Goal: Ask a question

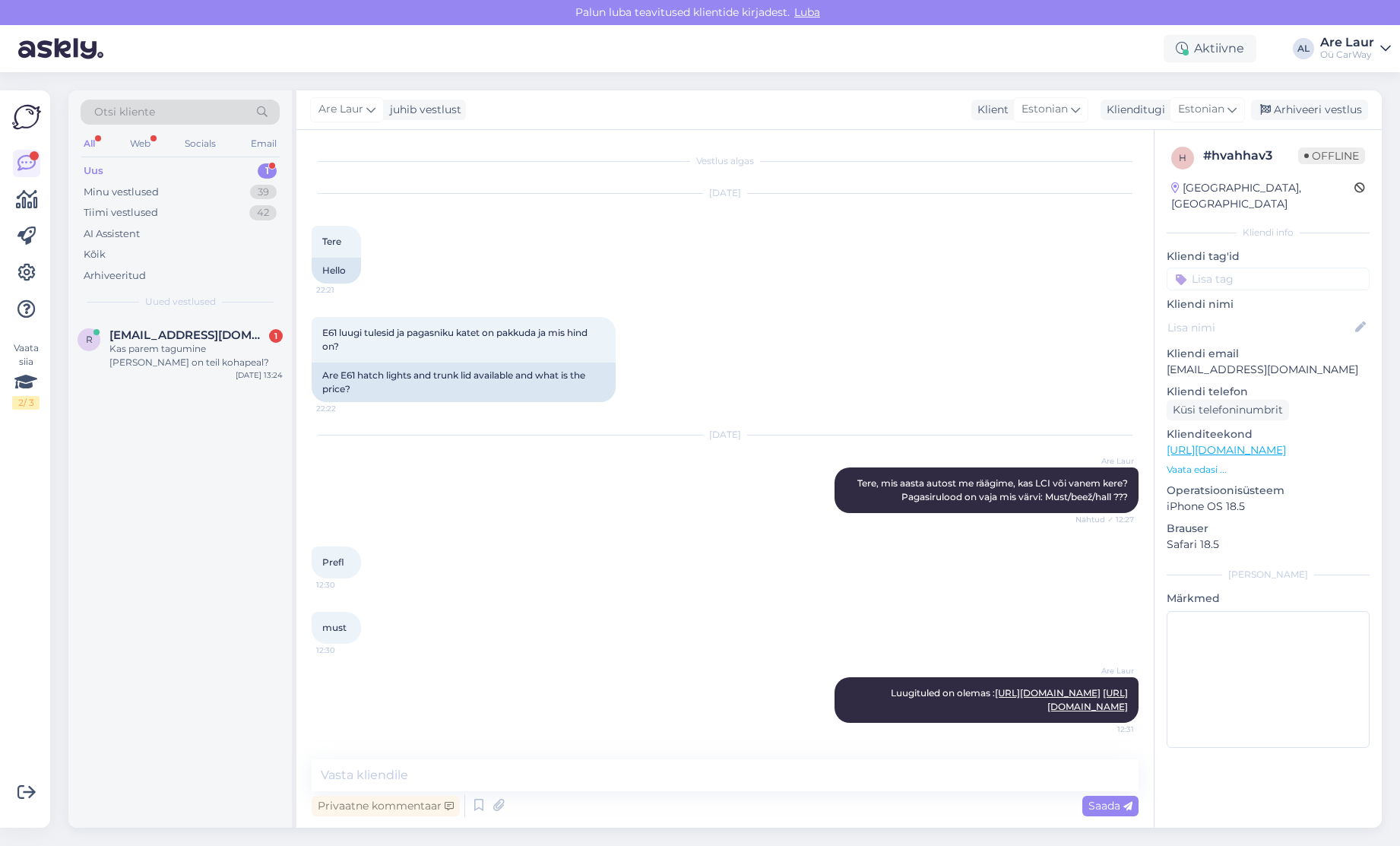
scroll to position [128, 0]
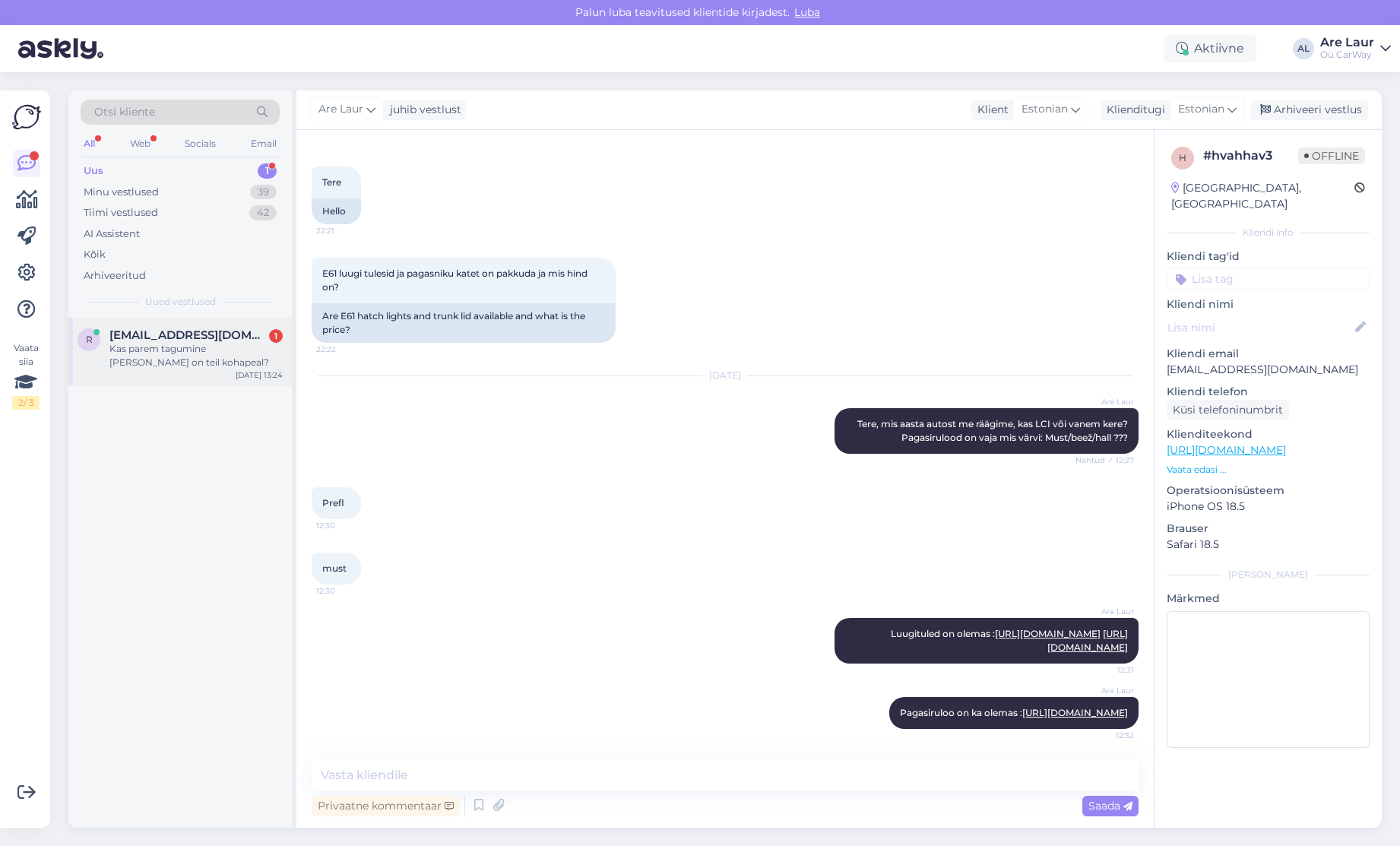
click at [158, 346] on div "Kas parem tagumine [PERSON_NAME] on teil kohapeal?" at bounding box center [196, 355] width 174 height 27
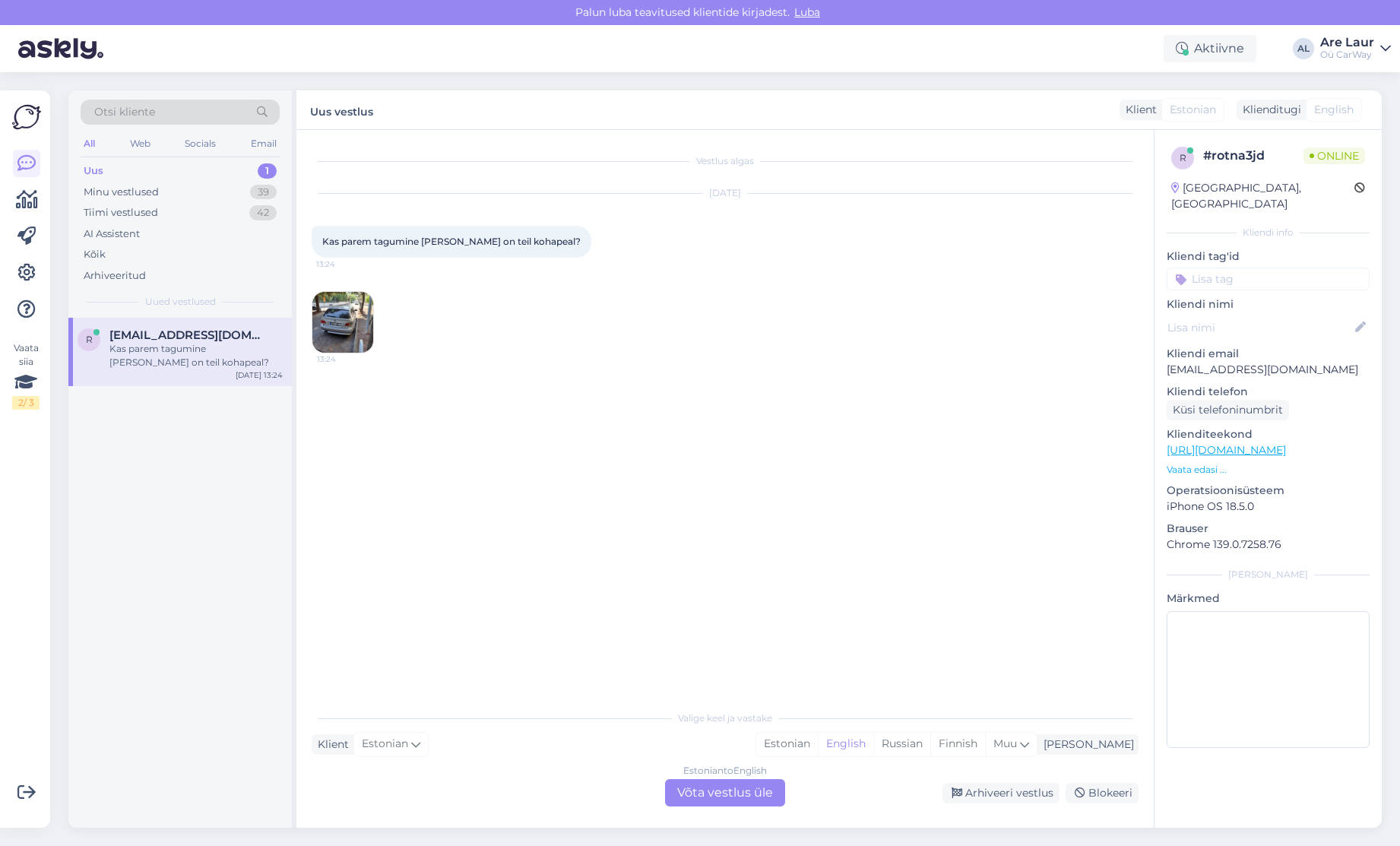
click at [358, 331] on img at bounding box center [343, 322] width 61 height 61
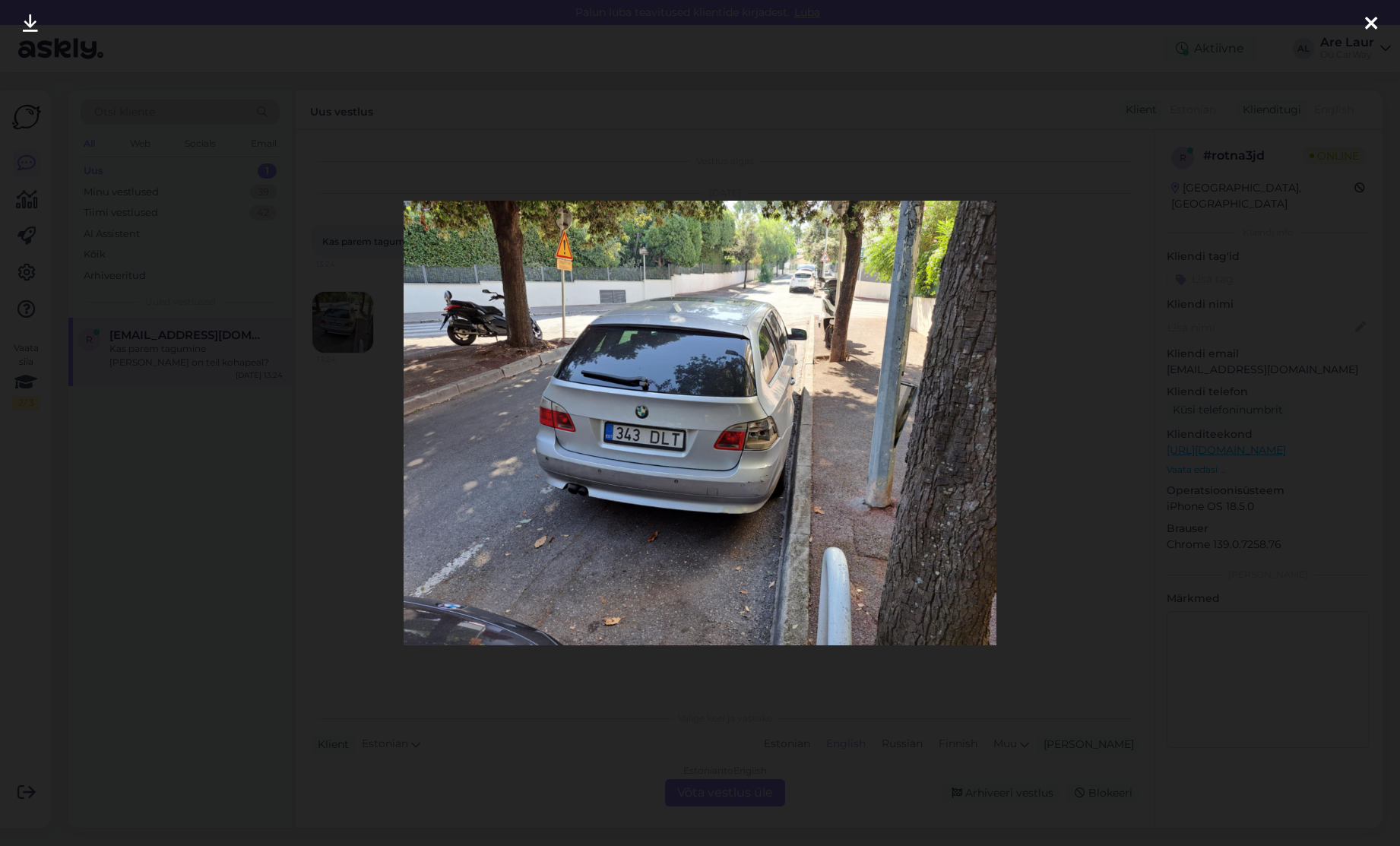
click at [1375, 25] on icon at bounding box center [1371, 23] width 12 height 20
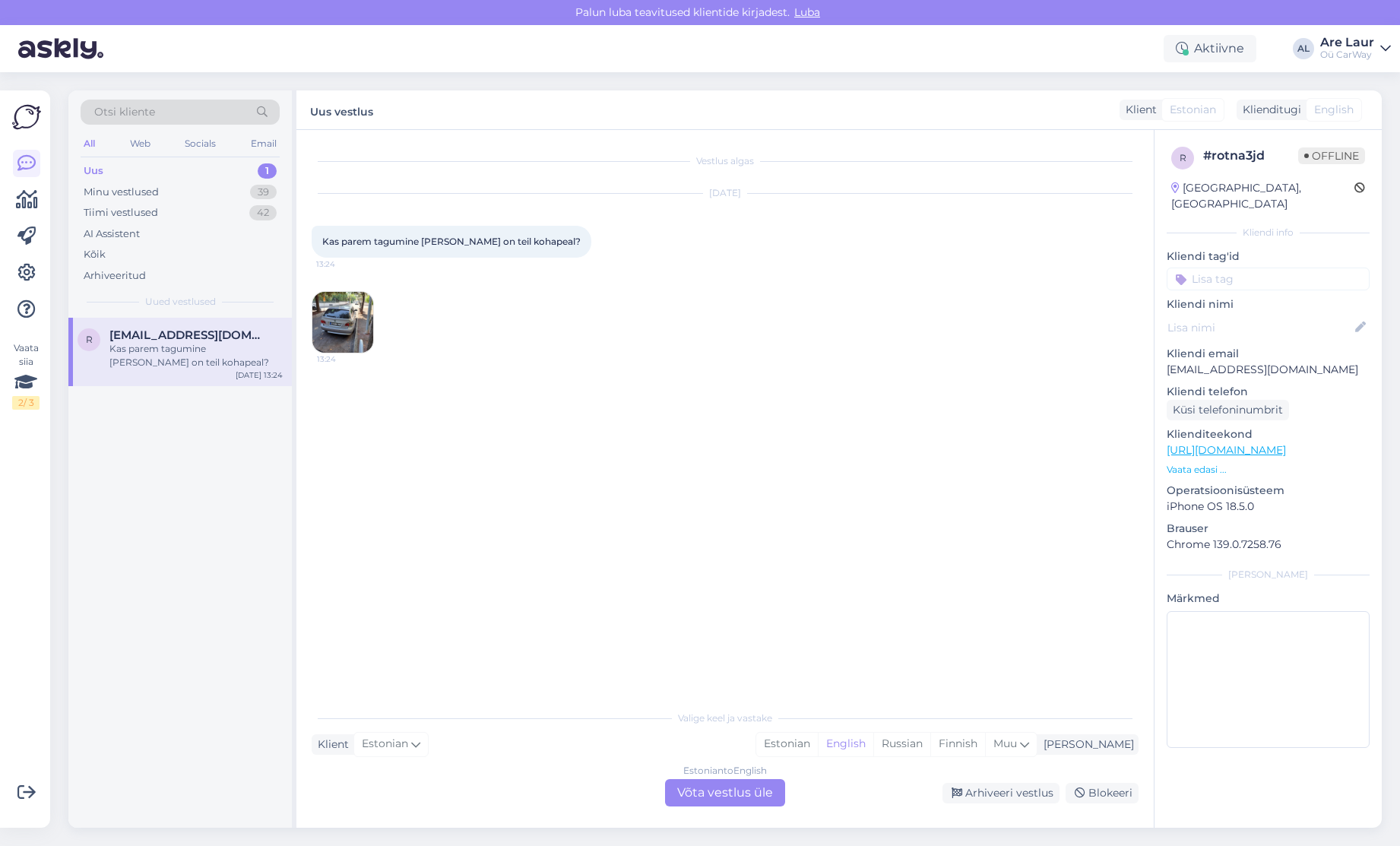
click at [357, 318] on img at bounding box center [343, 322] width 61 height 61
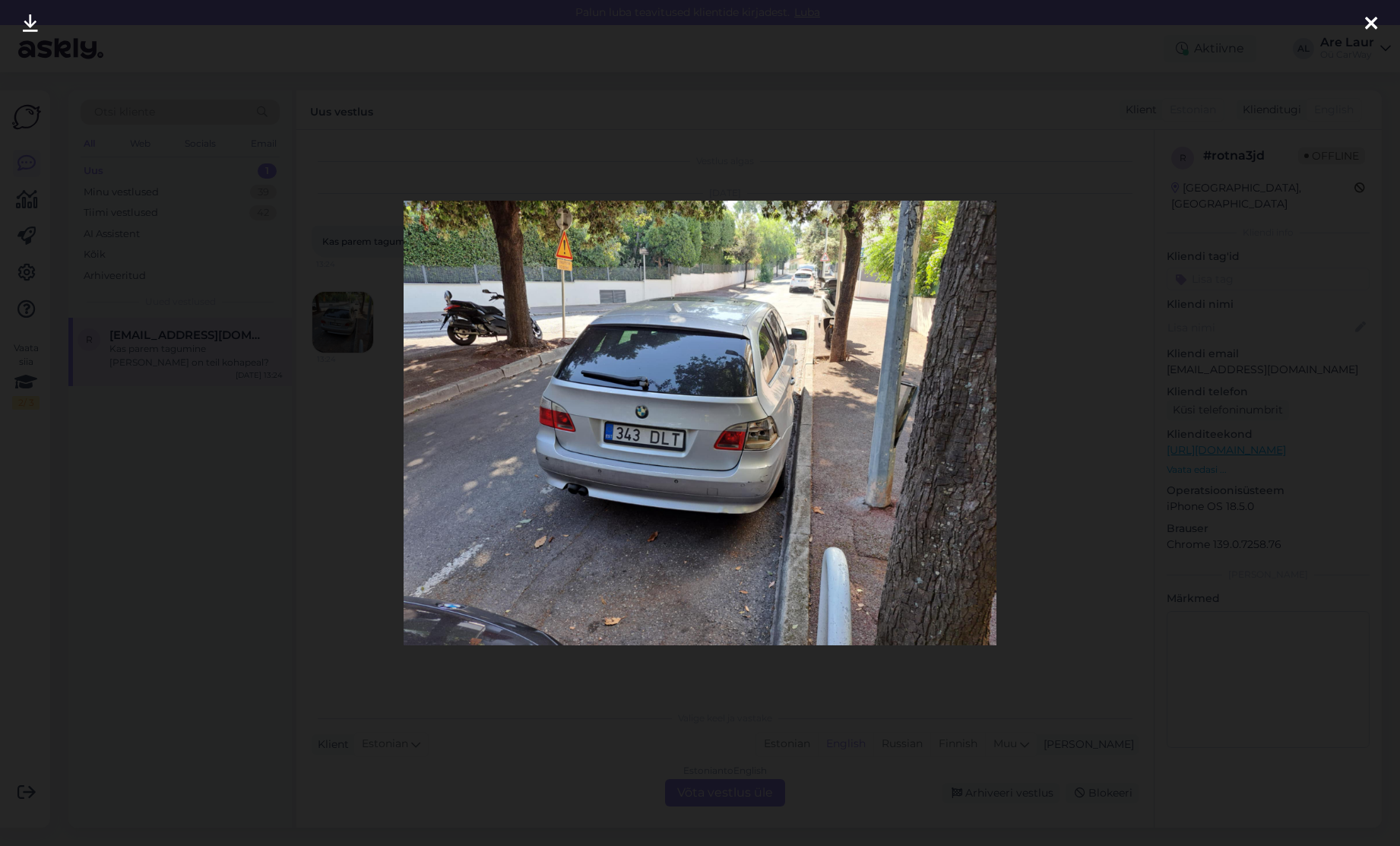
click at [1376, 25] on icon at bounding box center [1371, 23] width 12 height 20
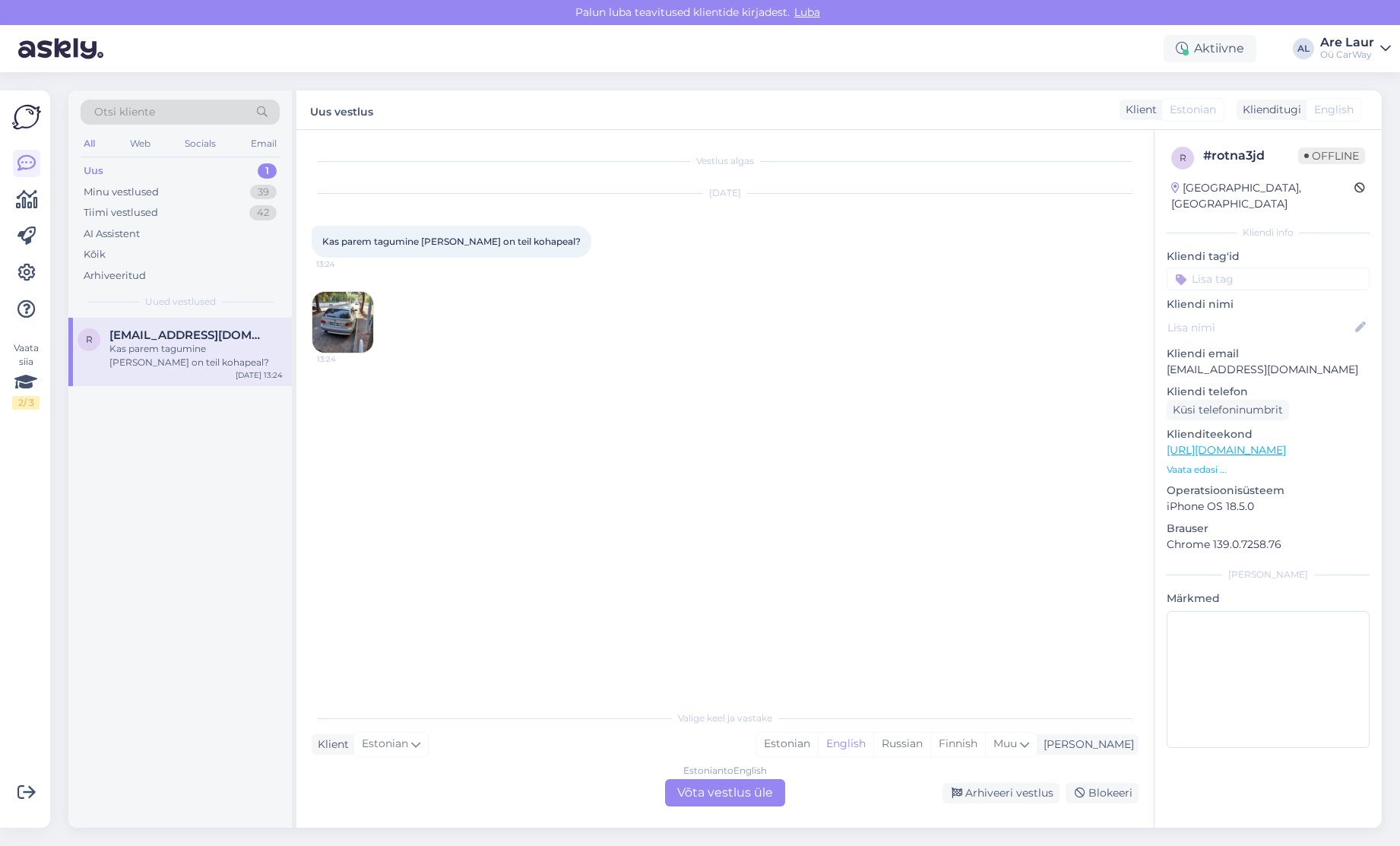
click at [715, 794] on div "Estonian to English Võta vestlus üle" at bounding box center [725, 793] width 120 height 27
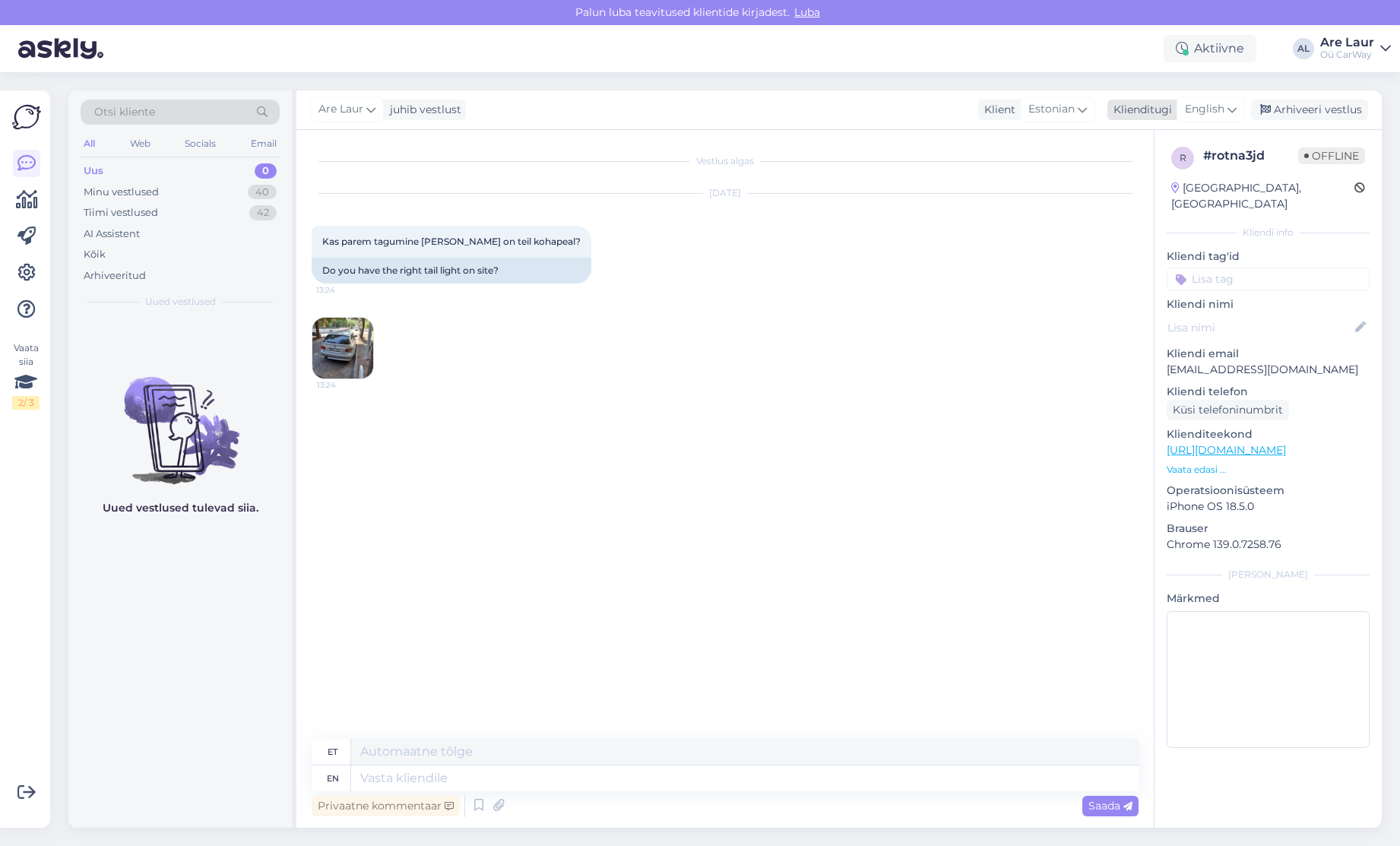
click at [1198, 105] on span "English" at bounding box center [1205, 109] width 39 height 17
click at [1155, 166] on link "Estonian" at bounding box center [1176, 177] width 167 height 24
click at [420, 768] on textarea at bounding box center [725, 776] width 827 height 32
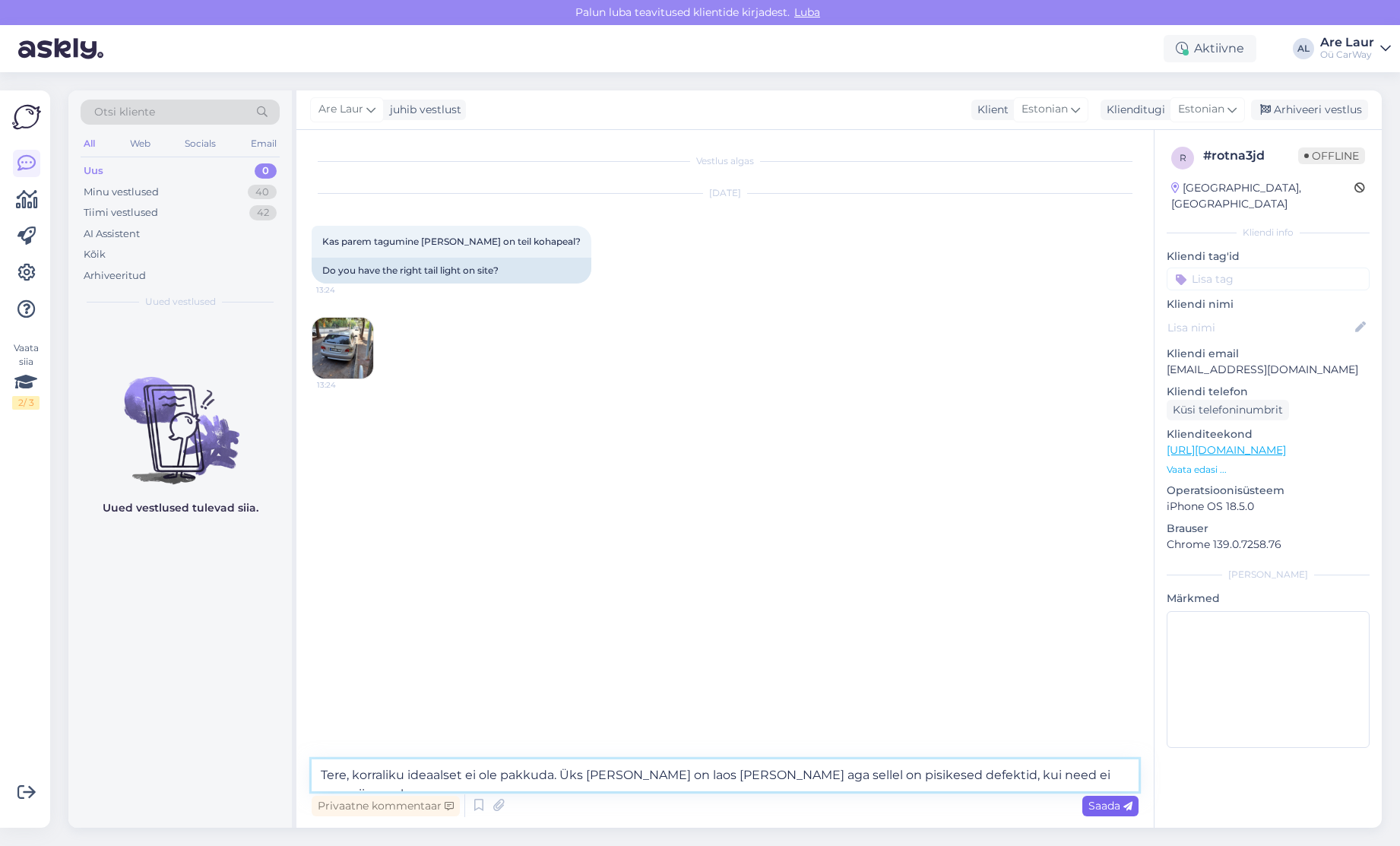
type textarea "Tere, korraliku ideaalset ei ole pakkuda. Üks [PERSON_NAME] on laos [PERSON_NAM…"
click at [1112, 806] on span "Saada" at bounding box center [1110, 806] width 44 height 14
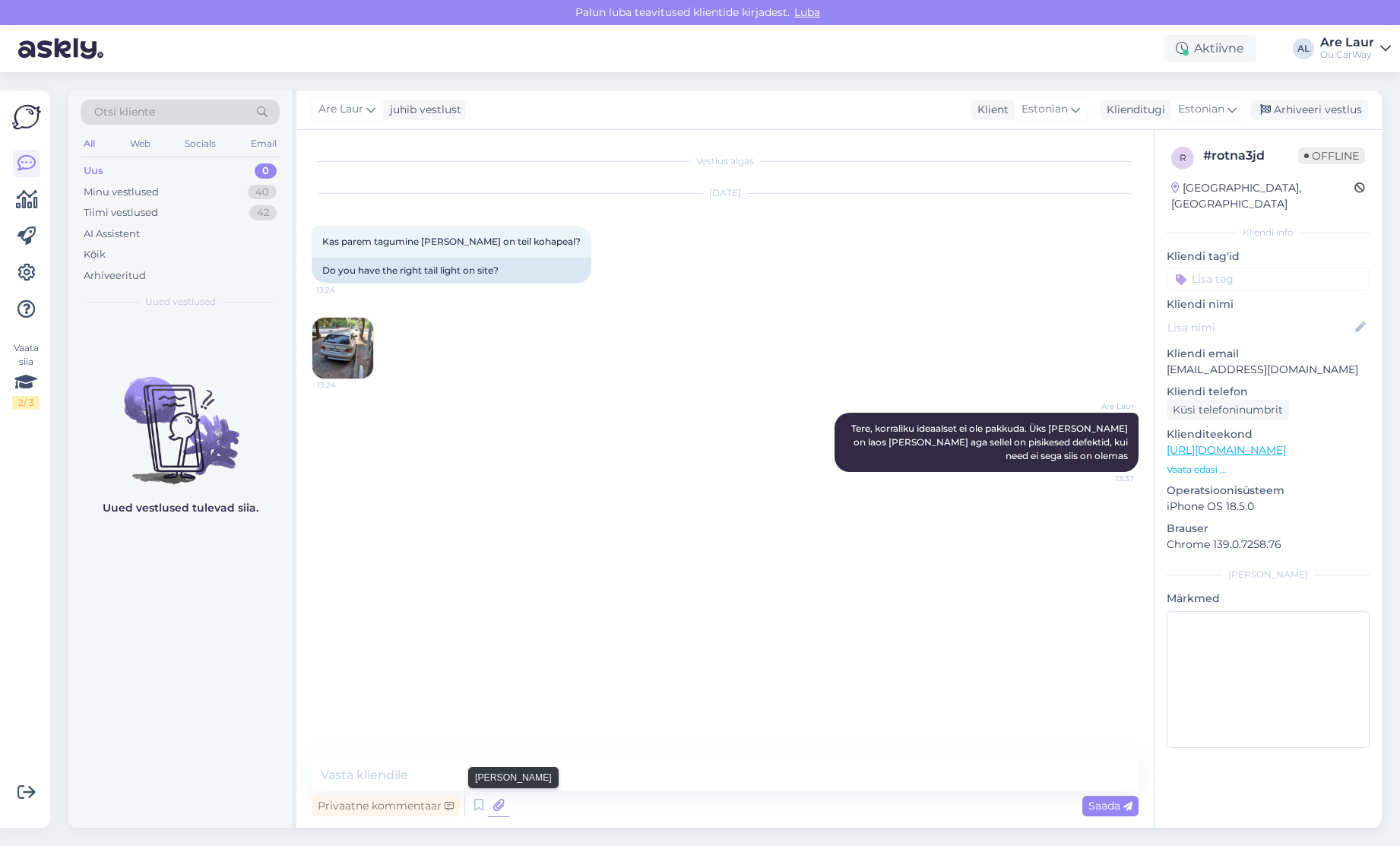
click at [499, 810] on icon at bounding box center [498, 806] width 21 height 22
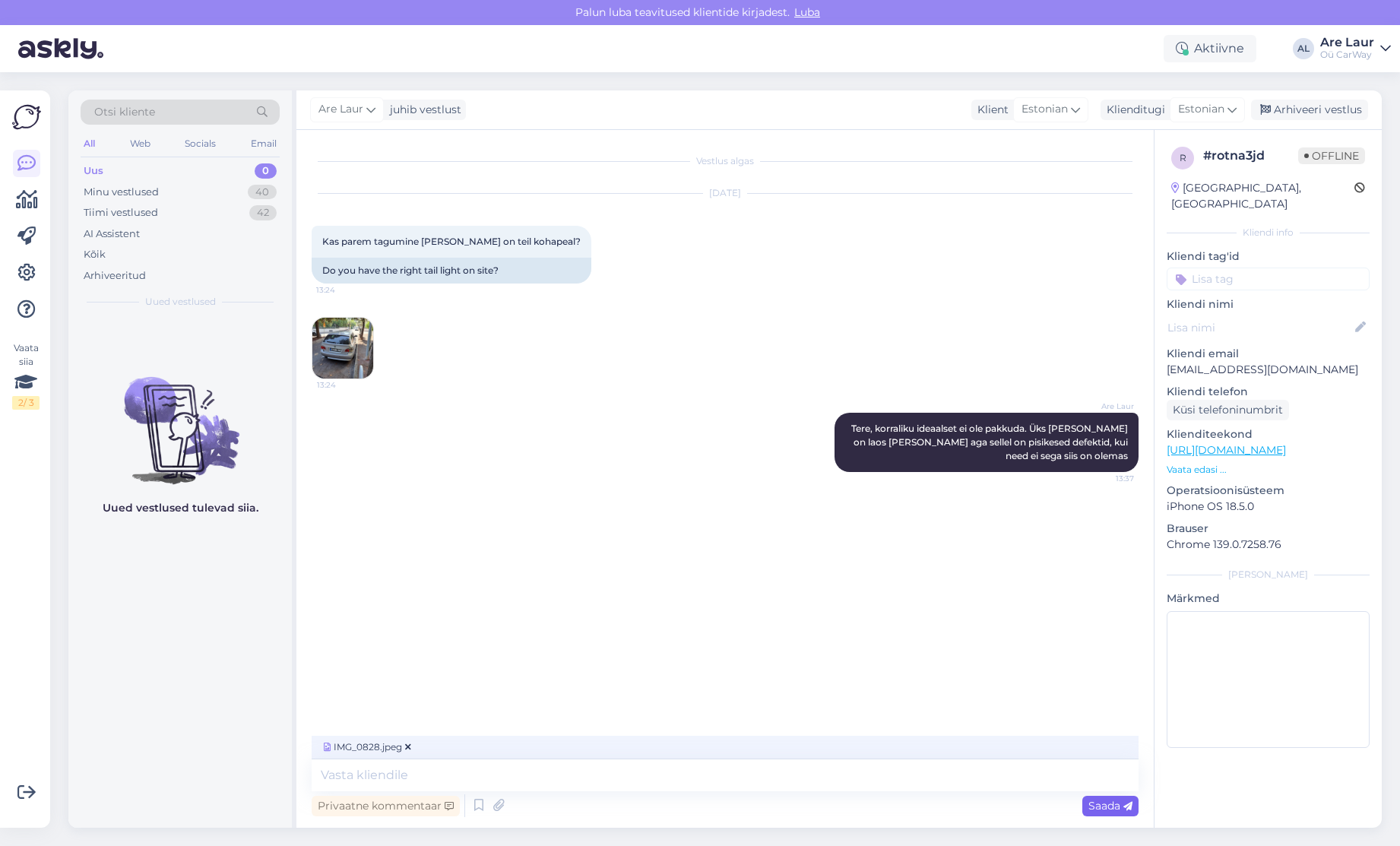
click at [1101, 805] on span "Saada" at bounding box center [1110, 806] width 44 height 14
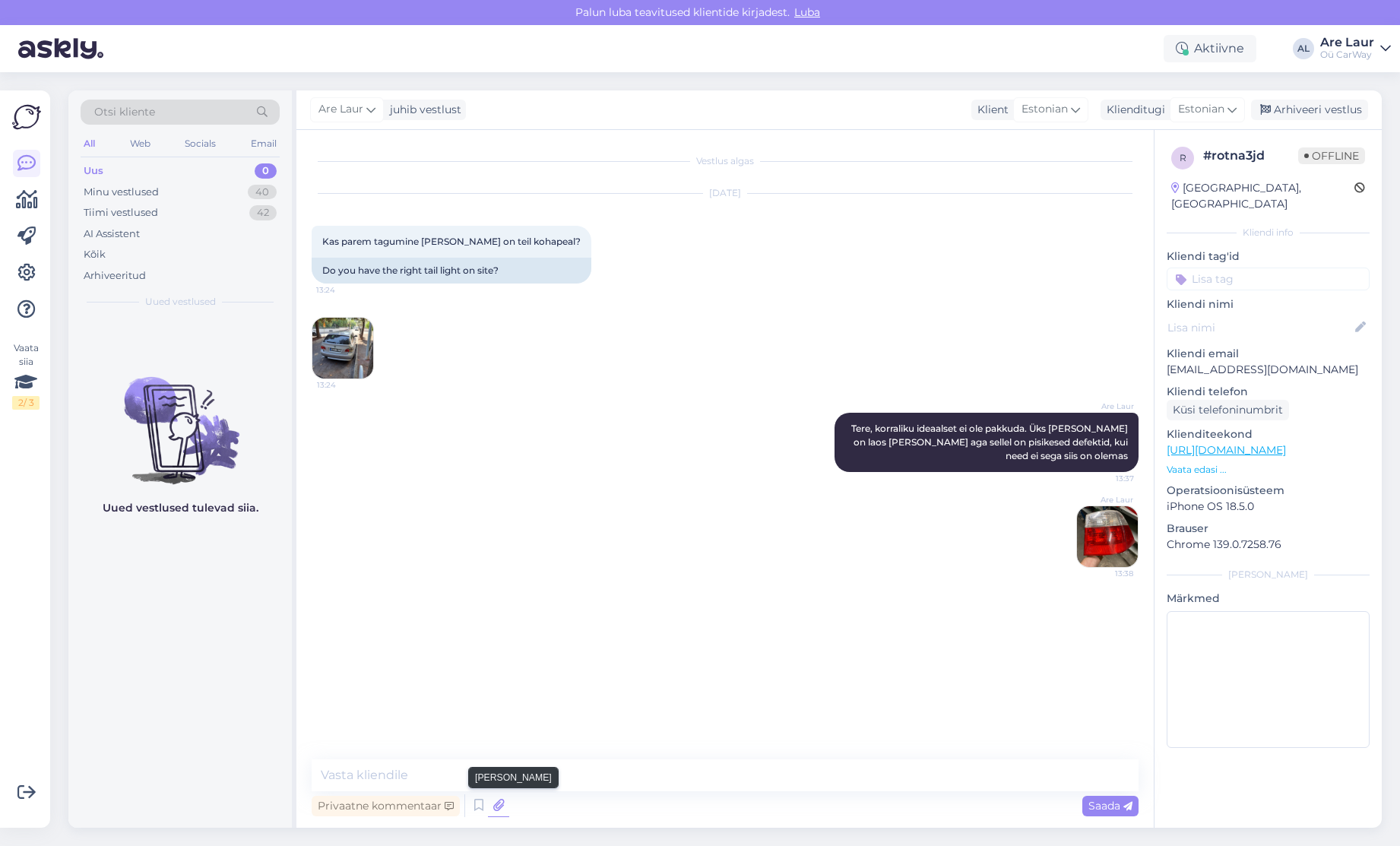
click at [497, 805] on icon at bounding box center [498, 806] width 21 height 22
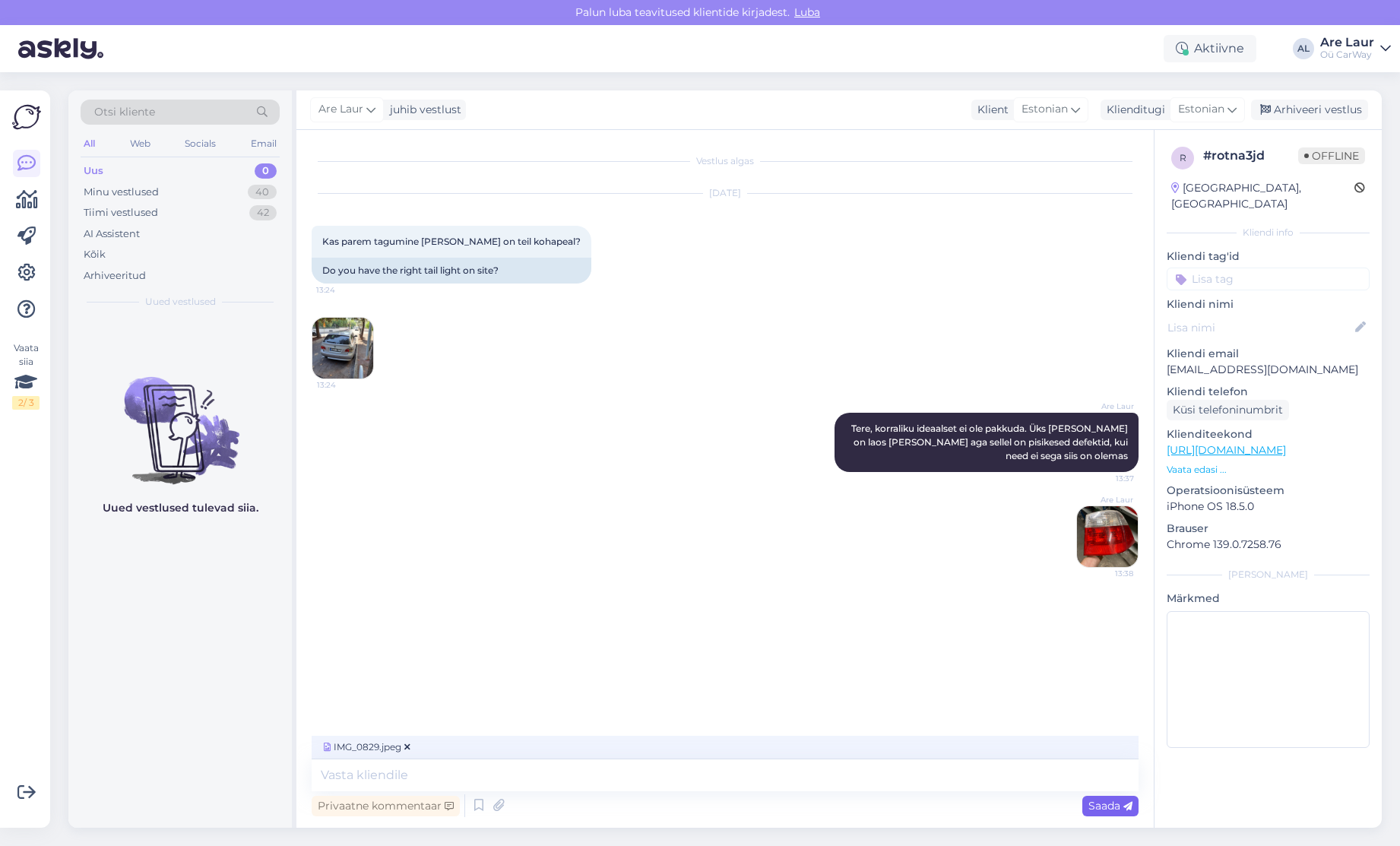
click at [1109, 810] on span "Saada" at bounding box center [1110, 806] width 44 height 14
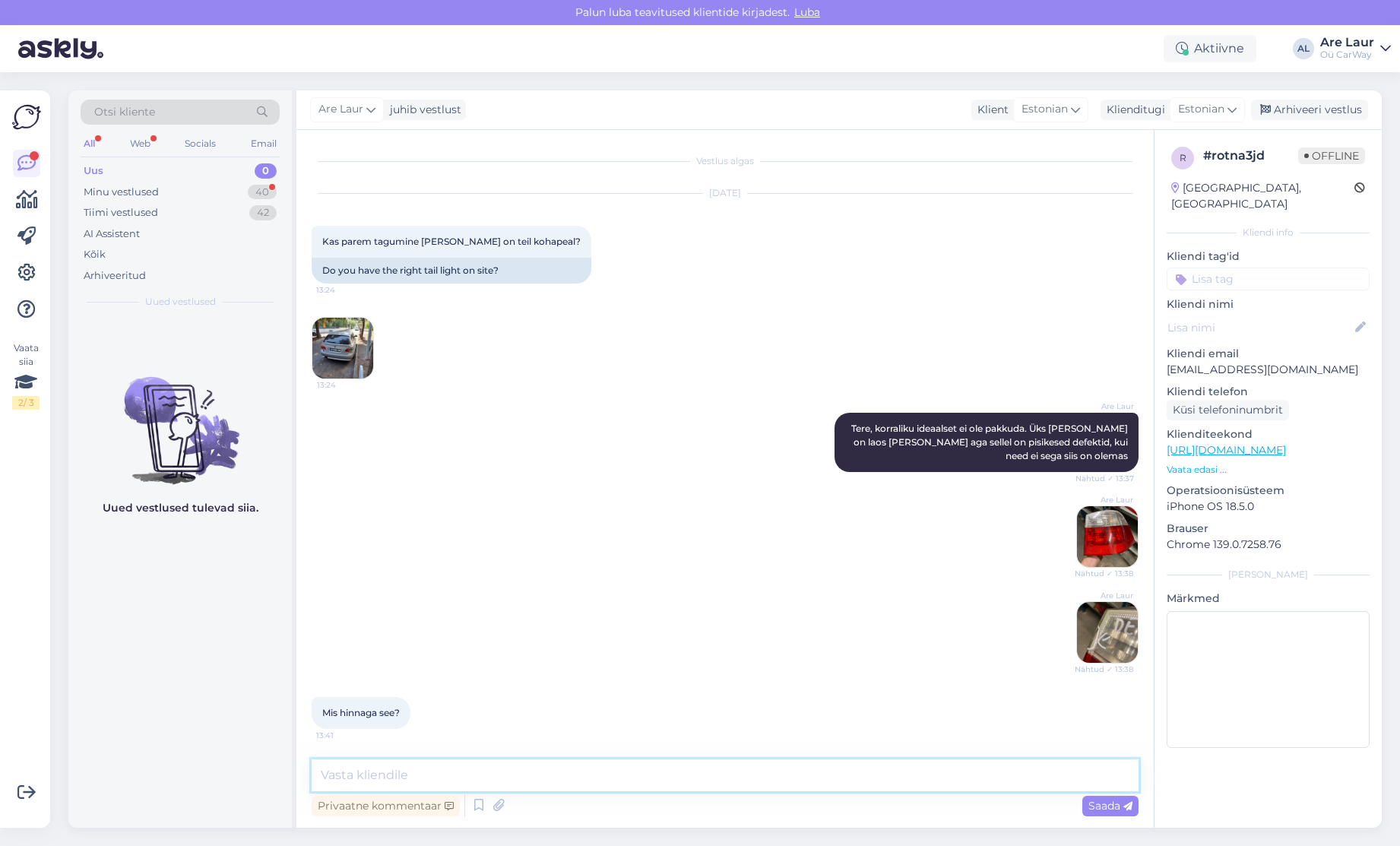
click at [494, 776] on textarea at bounding box center [725, 776] width 827 height 32
type textarea "30€"
click at [1098, 802] on span "Saada" at bounding box center [1110, 806] width 44 height 14
